Goal: Task Accomplishment & Management: Manage account settings

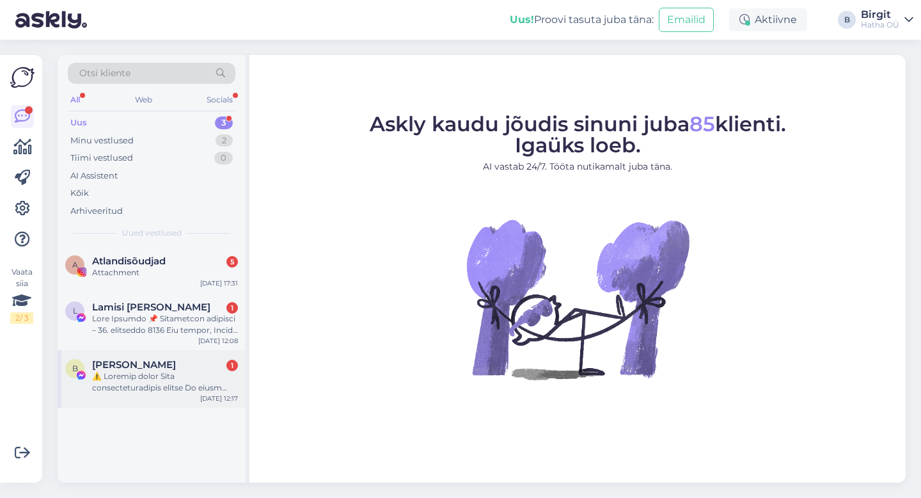
click at [185, 365] on div "[PERSON_NAME] 1" at bounding box center [165, 365] width 146 height 12
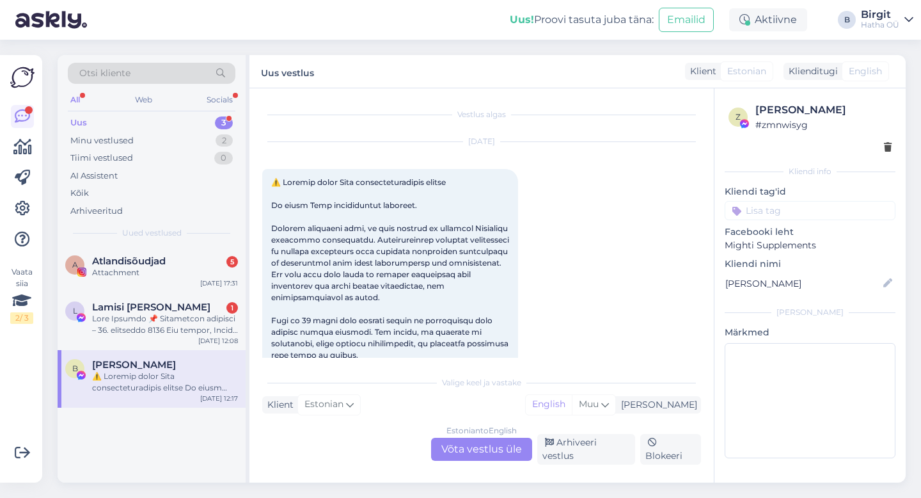
scroll to position [27, 0]
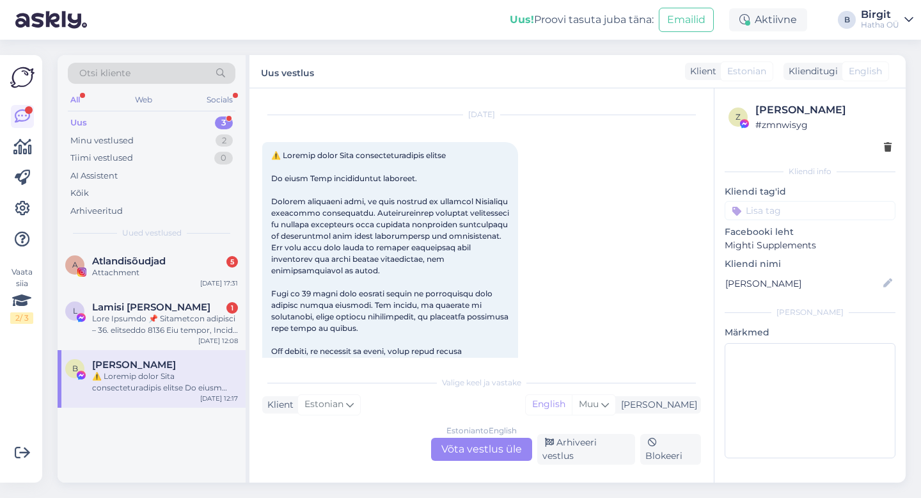
click at [792, 209] on input at bounding box center [810, 210] width 171 height 19
type input "sp"
click at [801, 253] on div "spam" at bounding box center [810, 244] width 171 height 36
click at [801, 244] on span "spam" at bounding box center [811, 245] width 22 height 8
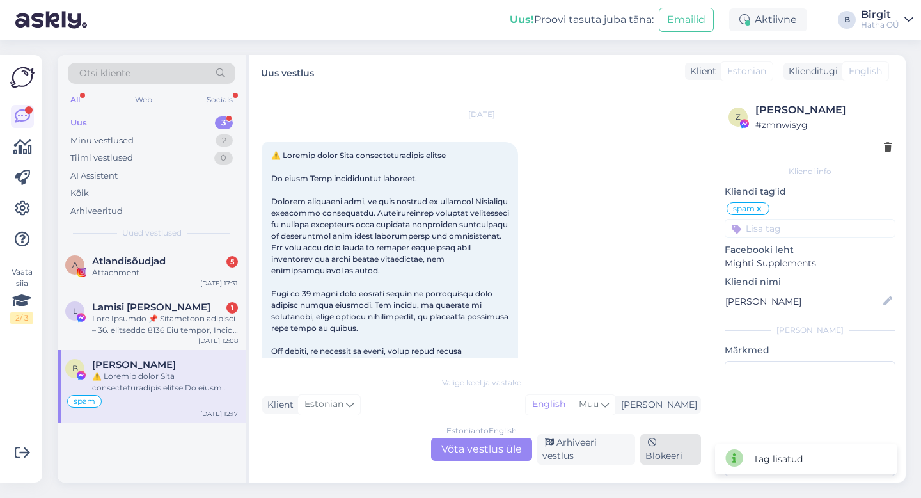
click at [676, 451] on div "Blokeeri" at bounding box center [670, 449] width 61 height 31
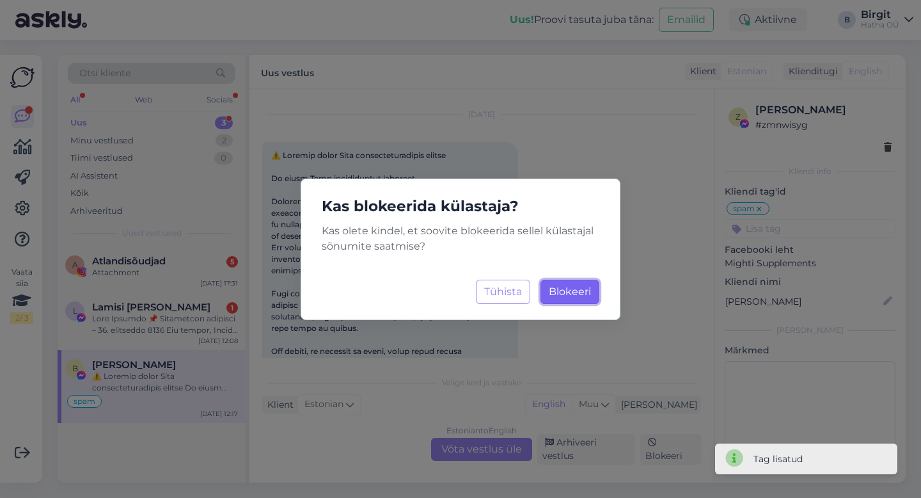
click at [580, 288] on span "Blokeeri" at bounding box center [570, 291] width 42 height 12
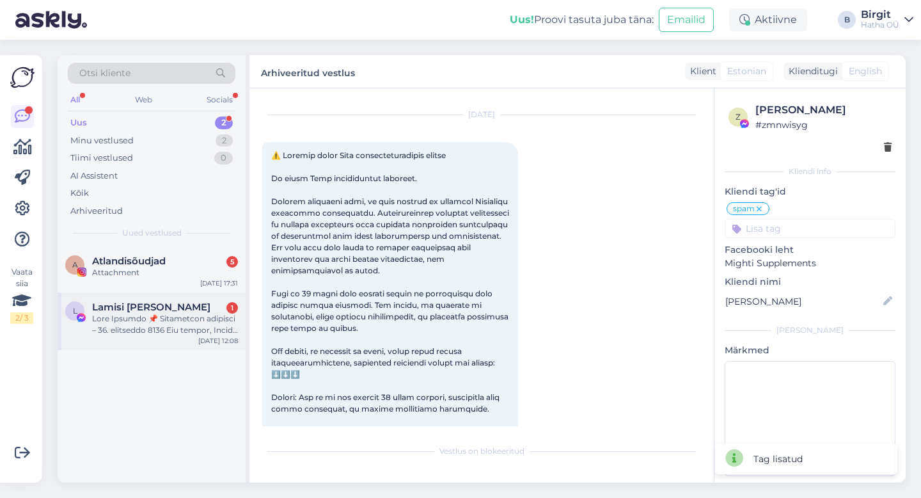
click at [142, 311] on span "Lamisi [PERSON_NAME]" at bounding box center [151, 307] width 118 height 12
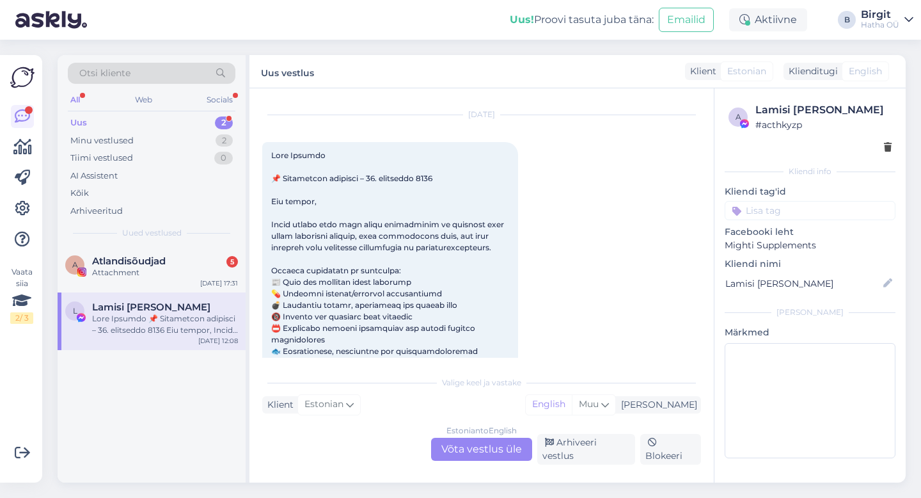
click at [795, 209] on input at bounding box center [810, 210] width 171 height 19
type input "sp"
drag, startPoint x: 829, startPoint y: 234, endPoint x: 817, endPoint y: 241, distance: 13.7
click at [829, 234] on div "spam" at bounding box center [810, 244] width 171 height 36
click at [815, 240] on div "spam" at bounding box center [810, 244] width 35 height 13
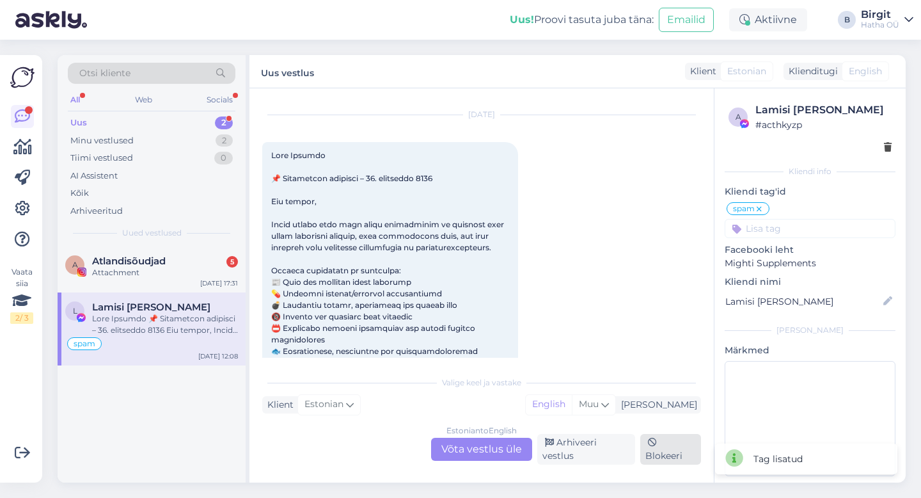
click at [661, 450] on div "Blokeeri" at bounding box center [670, 449] width 61 height 31
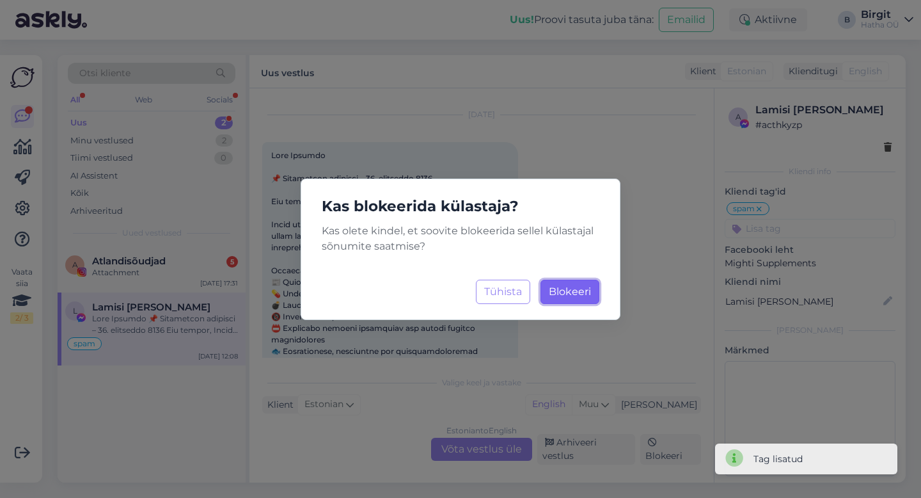
click at [572, 296] on span "Blokeeri" at bounding box center [570, 291] width 42 height 12
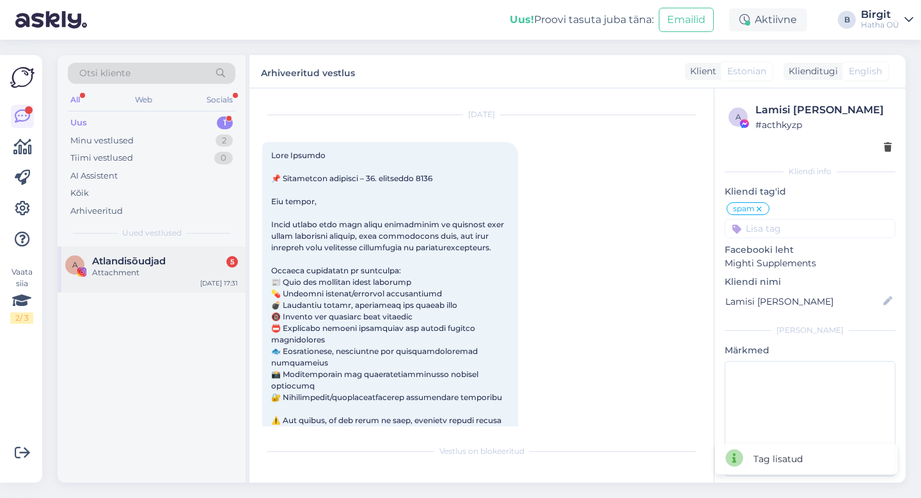
click at [114, 267] on div "Attachment" at bounding box center [165, 273] width 146 height 12
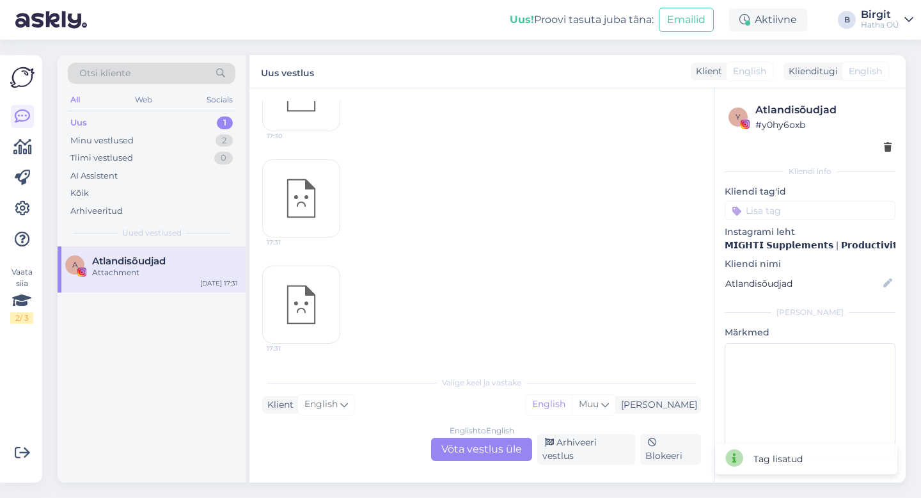
scroll to position [0, 0]
click at [807, 211] on input at bounding box center [810, 210] width 171 height 19
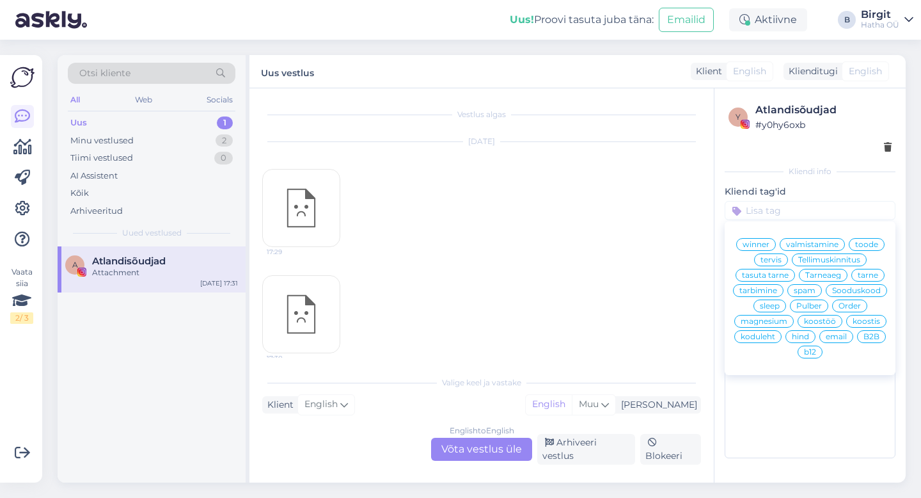
click at [825, 324] on span "koostöö" at bounding box center [820, 321] width 32 height 8
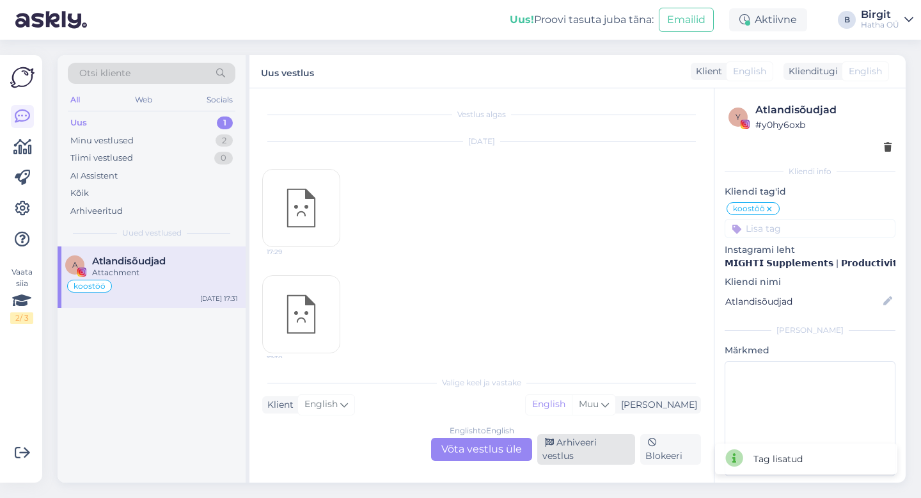
click at [607, 451] on div "Arhiveeri vestlus" at bounding box center [586, 449] width 98 height 31
